Goal: Task Accomplishment & Management: Use online tool/utility

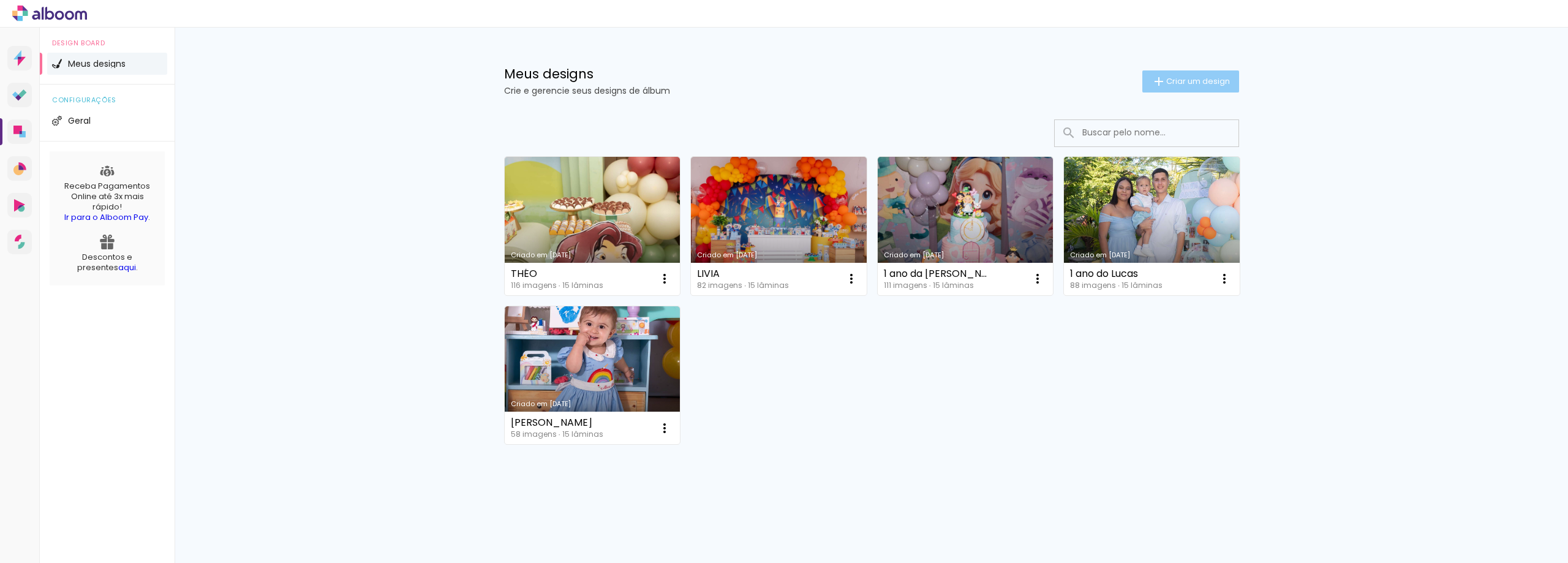
click at [1168, 87] on paper-button "Criar um design" at bounding box center [1191, 82] width 97 height 22
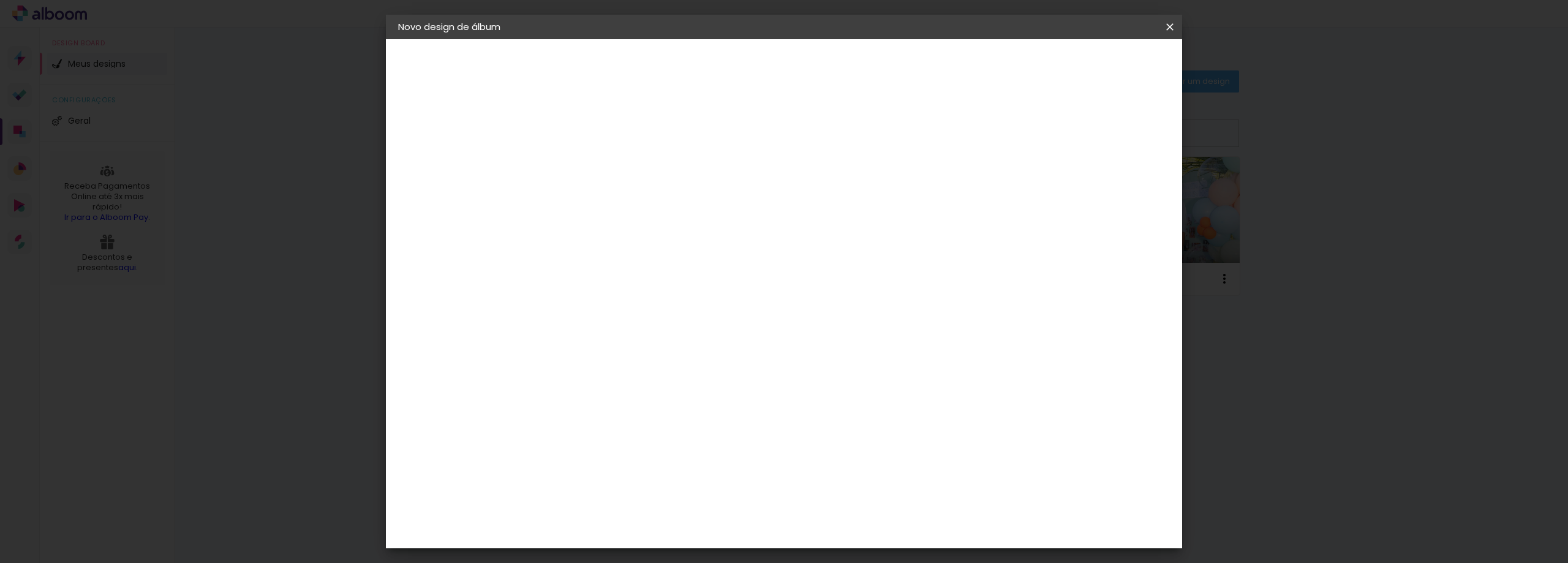
click at [598, 172] on input at bounding box center [598, 164] width 0 height 19
type input "HEITOR"
type paper-input "HEITOR"
click at [0, 0] on slot "Avançar" at bounding box center [0, 0] width 0 height 0
click at [0, 0] on slot "Tamanho Livre" at bounding box center [0, 0] width 0 height 0
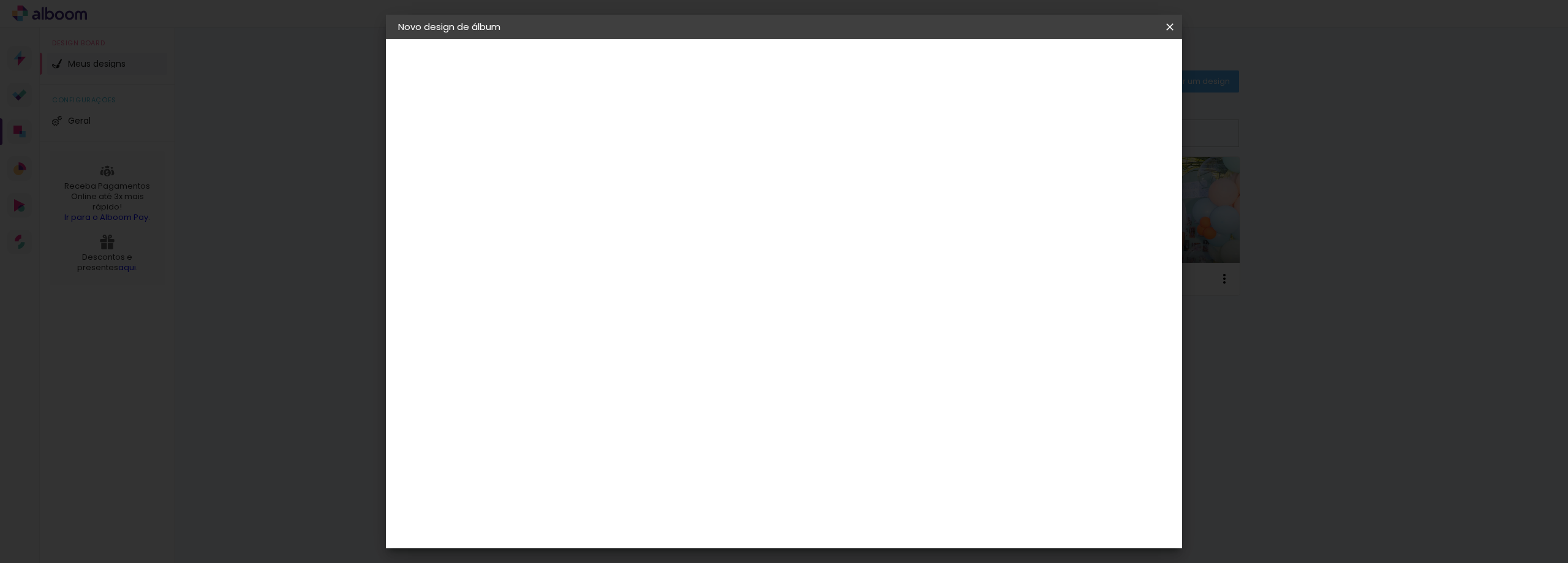
click at [0, 0] on slot "Avançar" at bounding box center [0, 0] width 0 height 0
click at [572, 348] on input "30" at bounding box center [560, 348] width 32 height 19
click at [569, 348] on input "30" at bounding box center [560, 348] width 32 height 19
type input "20"
type paper-input "20"
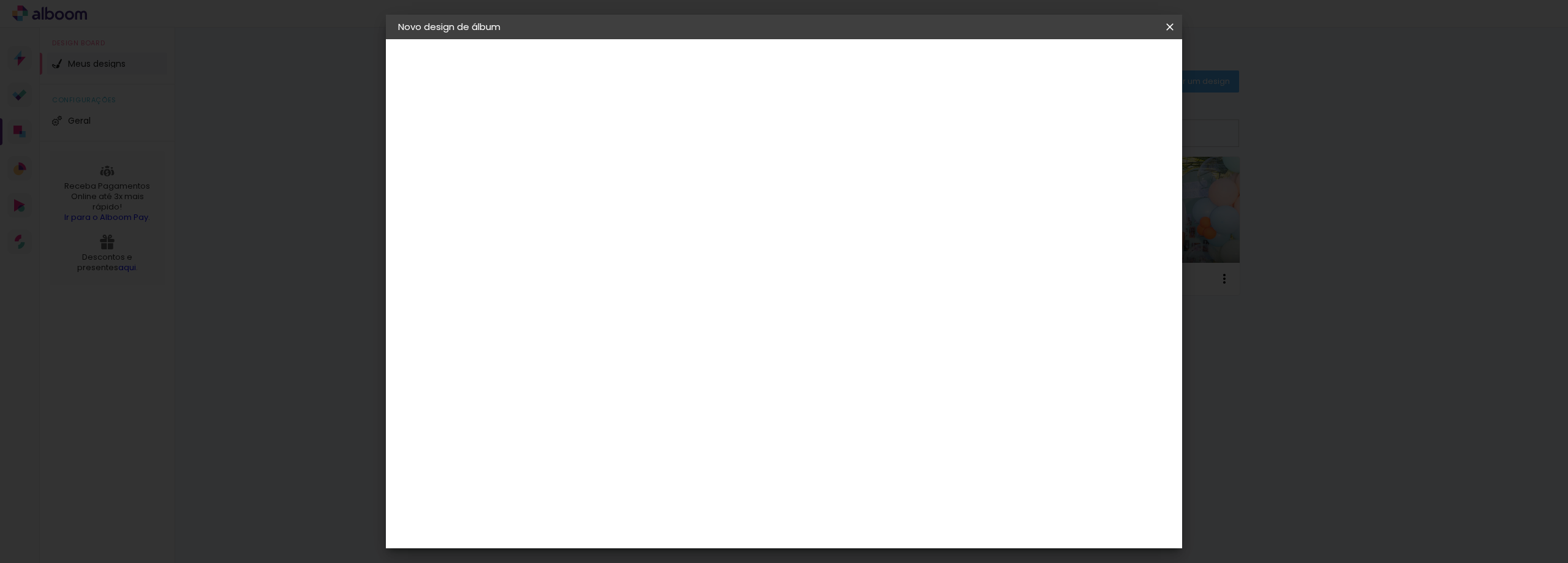
click at [859, 429] on input "60" at bounding box center [852, 431] width 32 height 19
type input "20"
type paper-input "20"
click at [0, 0] on iron-icon at bounding box center [0, 0] width 0 height 0
